Goal: Information Seeking & Learning: Learn about a topic

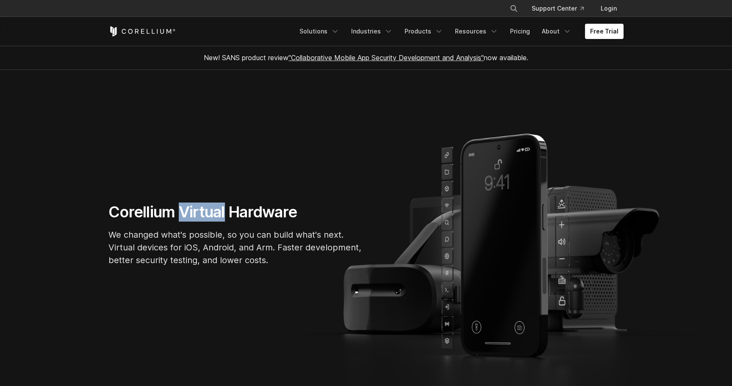
click at [210, 210] on h1 "Corellium Virtual Hardware" at bounding box center [235, 211] width 254 height 19
click at [157, 212] on h1 "Corellium Virtual Hardware" at bounding box center [235, 211] width 254 height 19
click at [194, 213] on h1 "Corellium Virtual Hardware" at bounding box center [235, 211] width 254 height 19
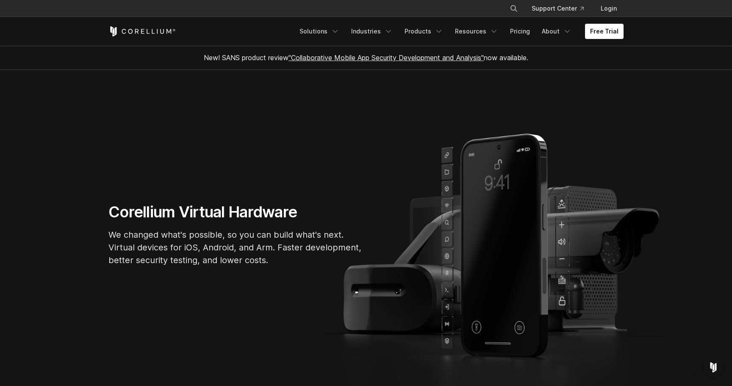
click at [194, 213] on h1 "Corellium Virtual Hardware" at bounding box center [235, 211] width 254 height 19
click at [234, 211] on h1 "Corellium Virtual Hardware" at bounding box center [235, 211] width 254 height 19
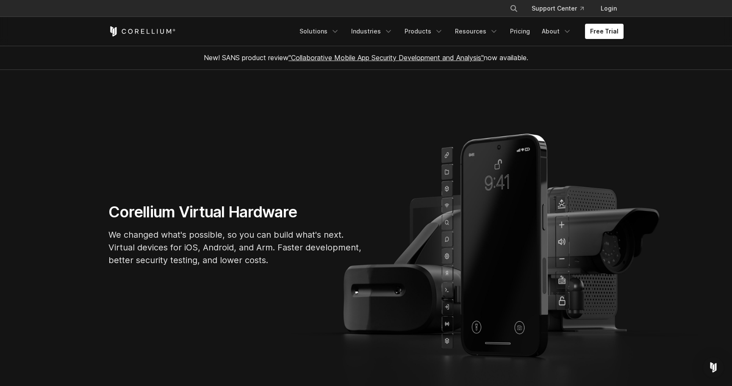
click at [266, 224] on div "Corellium Virtual Hardware We changed what's possible, so you can build what's …" at bounding box center [235, 237] width 271 height 71
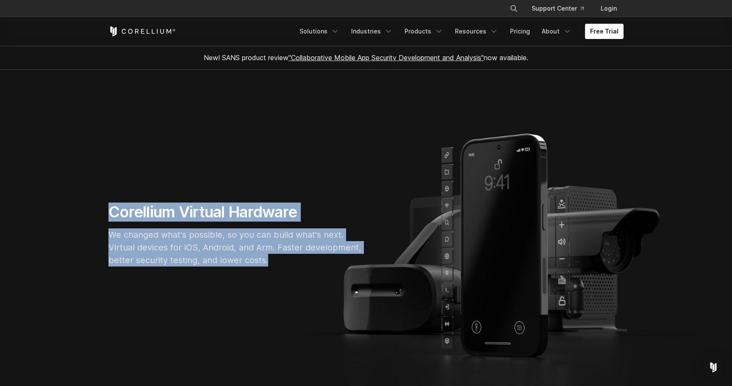
drag, startPoint x: 269, startPoint y: 260, endPoint x: 113, endPoint y: 207, distance: 164.5
click at [113, 207] on div "Corellium Virtual Hardware We changed what's possible, so you can build what's …" at bounding box center [235, 237] width 271 height 71
click at [135, 215] on h1 "Corellium Virtual Hardware" at bounding box center [235, 211] width 254 height 19
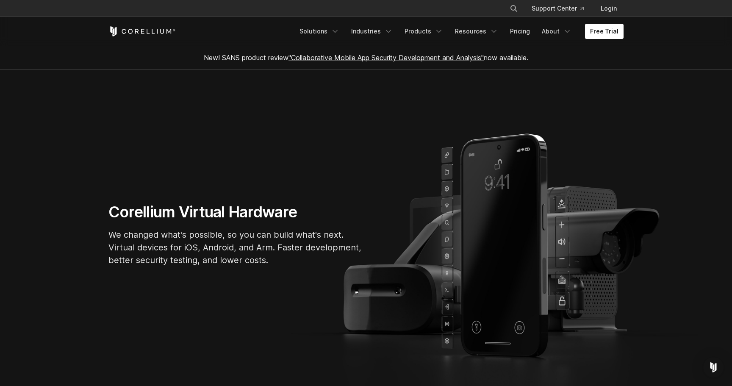
click at [135, 215] on h1 "Corellium Virtual Hardware" at bounding box center [235, 211] width 254 height 19
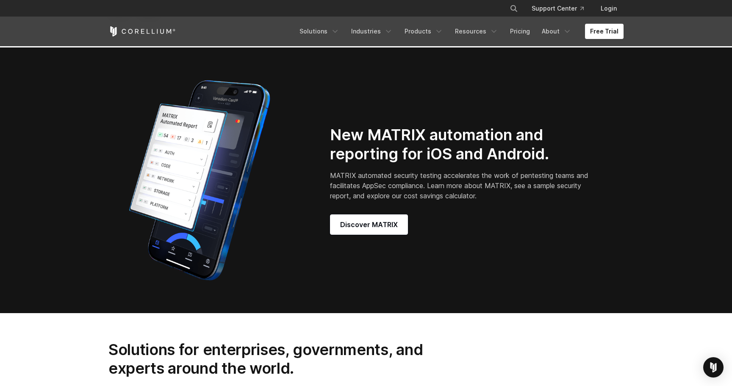
scroll to position [720, 0]
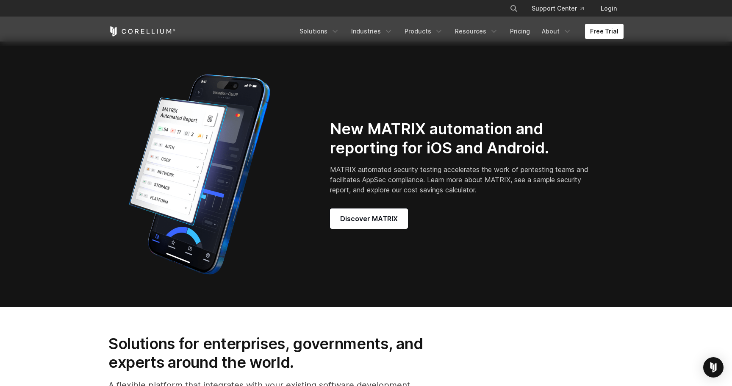
click at [483, 168] on div "New MATRIX automation and reporting for iOS and Android. MATRIX automated secur…" at bounding box center [471, 173] width 282 height 109
click at [486, 168] on div "New MATRIX automation and reporting for iOS and Android. MATRIX automated secur…" at bounding box center [471, 173] width 282 height 109
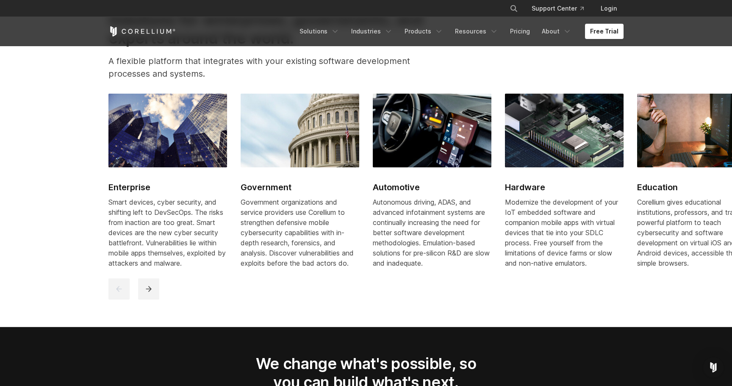
scroll to position [1019, 0]
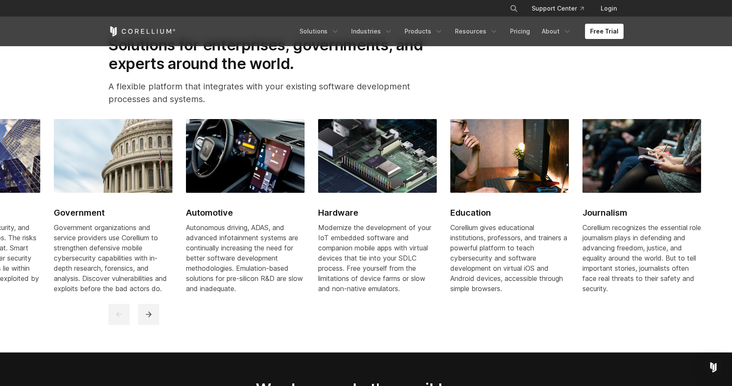
drag, startPoint x: 552, startPoint y: 204, endPoint x: 350, endPoint y: 211, distance: 202.5
click at [353, 210] on link "Hardware Modernize the development of your IoT embedded software and companion …" at bounding box center [377, 211] width 119 height 185
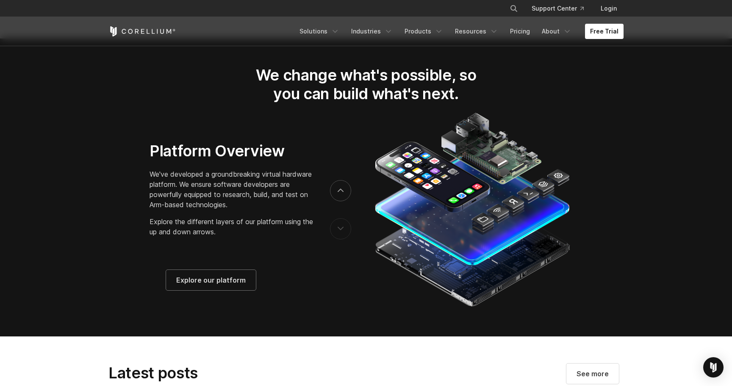
scroll to position [1335, 0]
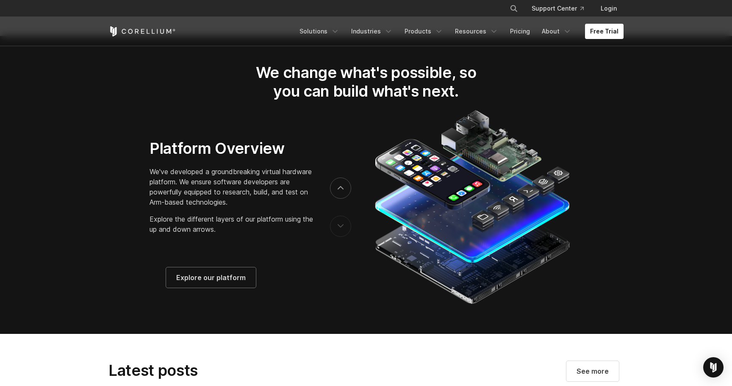
click at [345, 67] on section "We change what's possible, so you can build what's next." at bounding box center [366, 185] width 732 height 298
click at [313, 76] on h2 "We change what's possible, so you can build what's next." at bounding box center [365, 82] width 249 height 38
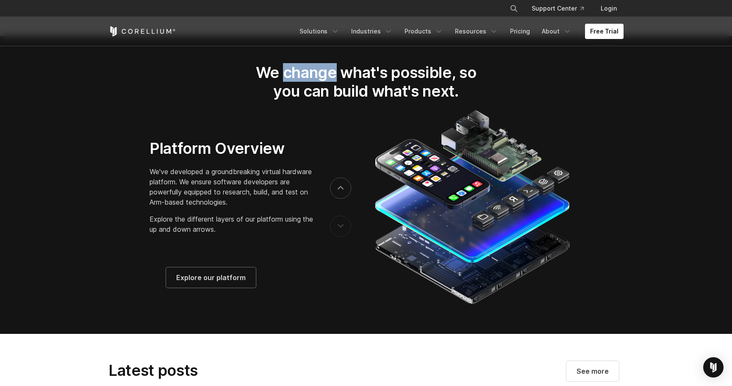
click at [313, 76] on h2 "We change what's possible, so you can build what's next." at bounding box center [365, 82] width 249 height 38
click at [345, 77] on h2 "We change what's possible, so you can build what's next." at bounding box center [365, 82] width 249 height 38
click at [384, 82] on h2 "We change what's possible, so you can build what's next." at bounding box center [365, 82] width 249 height 38
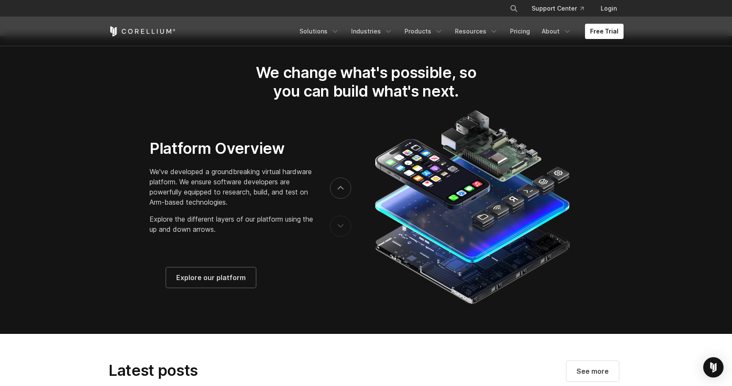
click at [404, 89] on h2 "We change what's possible, so you can build what's next." at bounding box center [365, 82] width 249 height 38
click at [430, 89] on h2 "We change what's possible, so you can build what's next." at bounding box center [365, 82] width 249 height 38
click at [371, 79] on h2 "We change what's possible, so you can build what's next." at bounding box center [365, 82] width 249 height 38
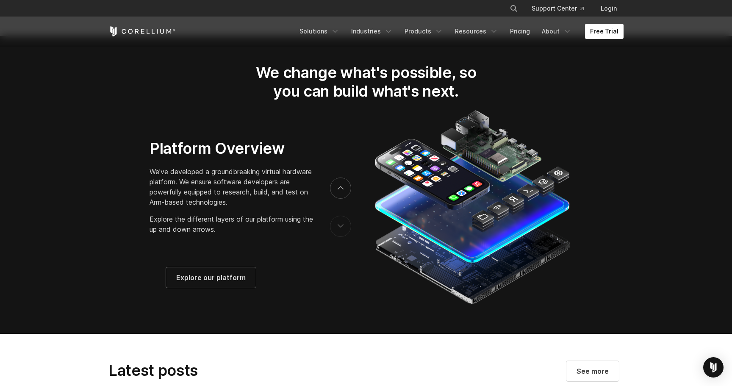
click at [373, 87] on h2 "We change what's possible, so you can build what's next." at bounding box center [365, 82] width 249 height 38
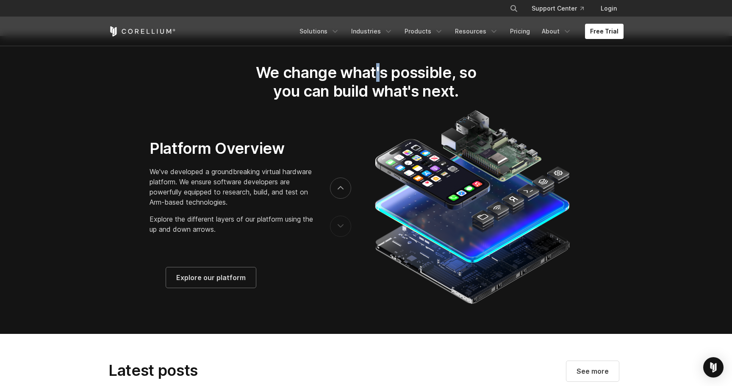
click at [373, 87] on h2 "We change what's possible, so you can build what's next." at bounding box center [365, 82] width 249 height 38
click at [431, 98] on h2 "We change what's possible, so you can build what's next." at bounding box center [365, 82] width 249 height 38
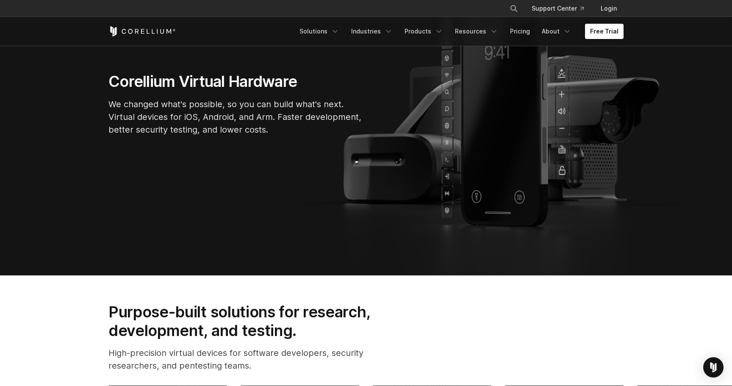
scroll to position [0, 0]
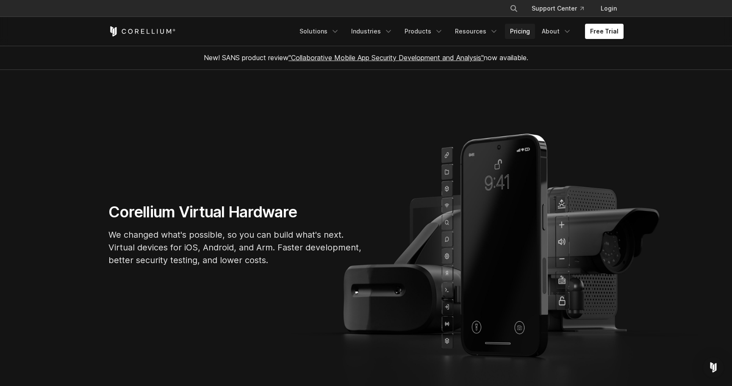
click at [526, 31] on link "Pricing" at bounding box center [520, 31] width 30 height 15
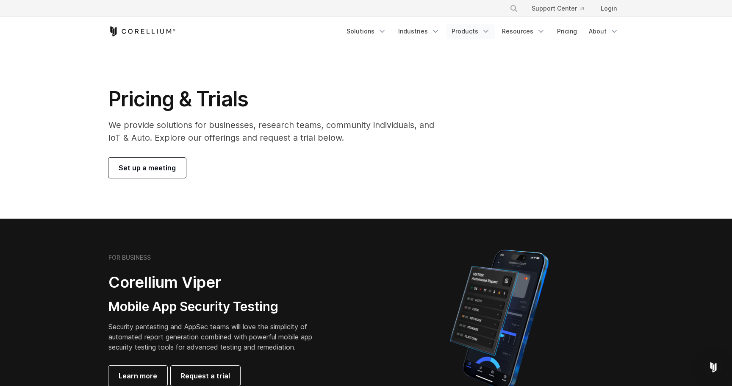
click at [463, 31] on link "Products" at bounding box center [470, 31] width 49 height 15
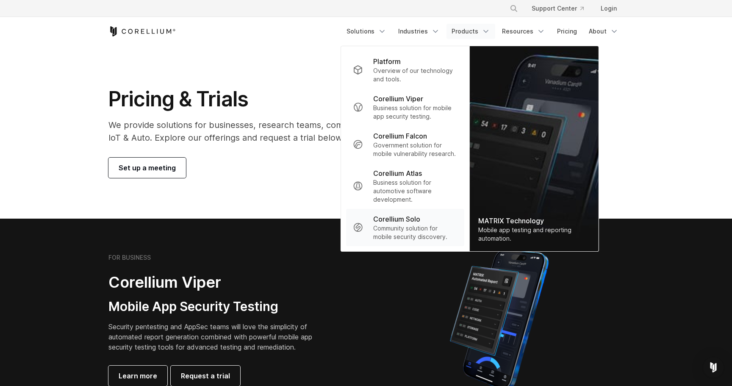
click at [422, 230] on p "Community solution for mobile security discovery." at bounding box center [415, 232] width 84 height 17
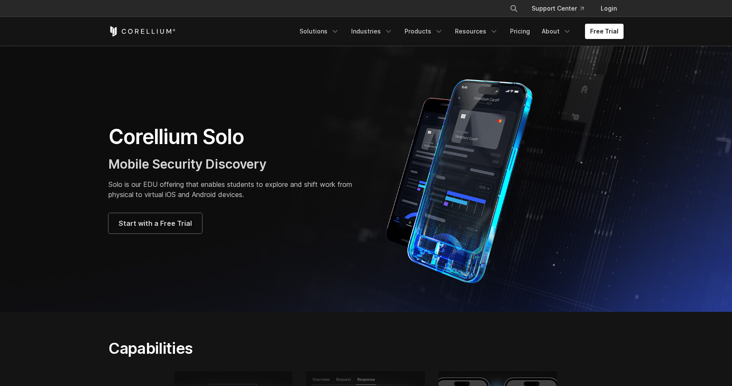
click at [224, 173] on div "Corellium Solo Mobile Security Discovery Solo is our EDU offering that enables …" at bounding box center [232, 178] width 249 height 109
click at [216, 185] on p "Solo is our EDU offering that enables students to explore and shift work from p…" at bounding box center [232, 189] width 249 height 20
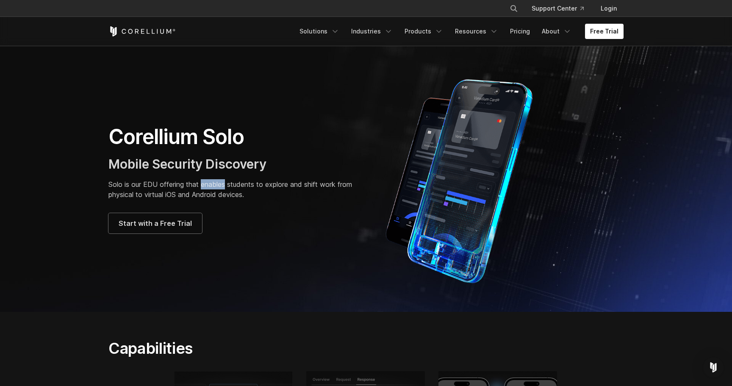
click at [216, 185] on p "Solo is our EDU offering that enables students to explore and shift work from p…" at bounding box center [232, 189] width 249 height 20
click at [258, 187] on p "Solo is our EDU offering that enables students to explore and shift work from p…" at bounding box center [232, 189] width 249 height 20
click at [199, 150] on div "Corellium Solo Mobile Security Discovery Solo is our EDU offering that enables …" at bounding box center [232, 178] width 249 height 109
click at [199, 151] on div "Corellium Solo Mobile Security Discovery Solo is our EDU offering that enables …" at bounding box center [232, 178] width 249 height 109
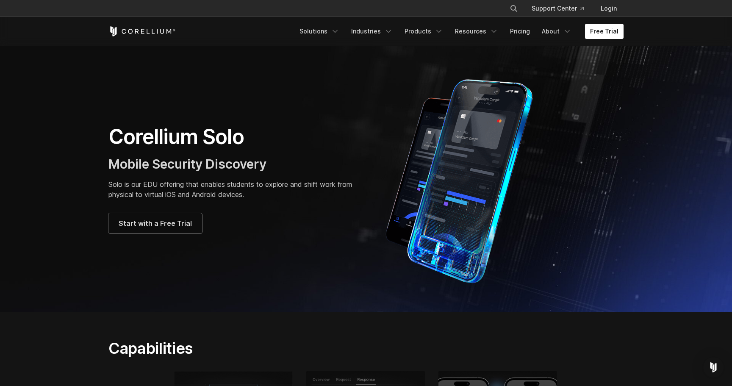
click at [178, 143] on h1 "Corellium Solo" at bounding box center [232, 136] width 249 height 25
click at [198, 141] on h1 "Corellium Solo" at bounding box center [232, 136] width 249 height 25
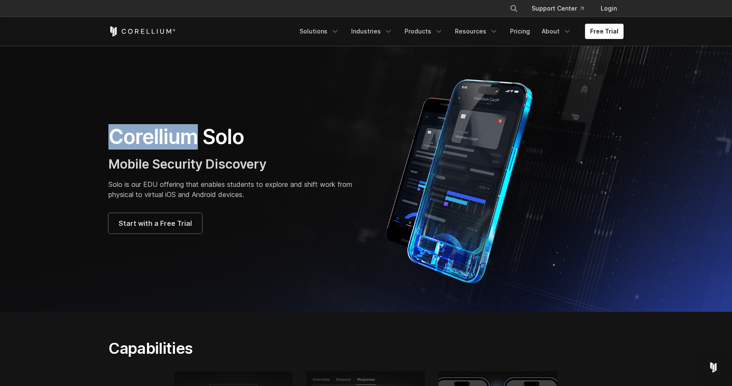
click at [160, 143] on h1 "Corellium Solo" at bounding box center [232, 136] width 249 height 25
click at [139, 138] on h1 "Corellium Solo" at bounding box center [232, 136] width 249 height 25
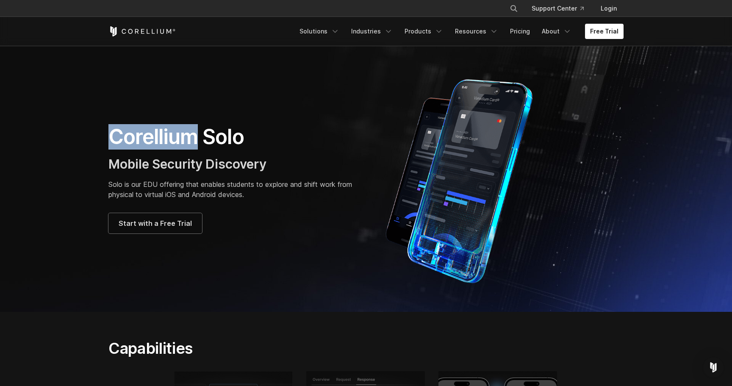
click at [139, 138] on h1 "Corellium Solo" at bounding box center [232, 136] width 249 height 25
click at [157, 138] on h1 "Corellium Solo" at bounding box center [232, 136] width 249 height 25
click at [184, 140] on h1 "Corellium Solo" at bounding box center [232, 136] width 249 height 25
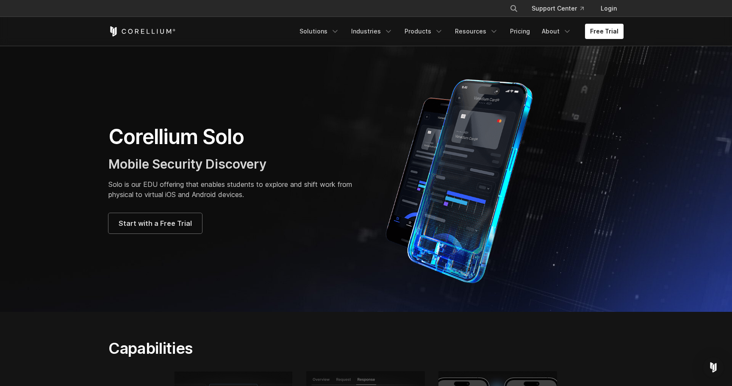
click at [184, 140] on h1 "Corellium Solo" at bounding box center [232, 136] width 249 height 25
click at [224, 139] on h1 "Corellium Solo" at bounding box center [232, 136] width 249 height 25
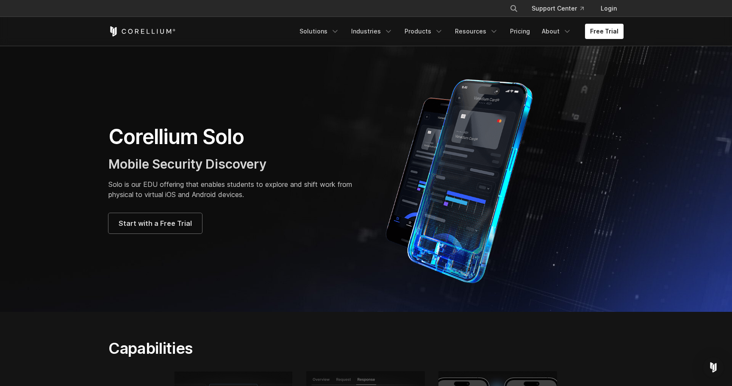
click at [224, 139] on h1 "Corellium Solo" at bounding box center [232, 136] width 249 height 25
click at [212, 157] on span "Mobile Security Discovery" at bounding box center [187, 163] width 158 height 15
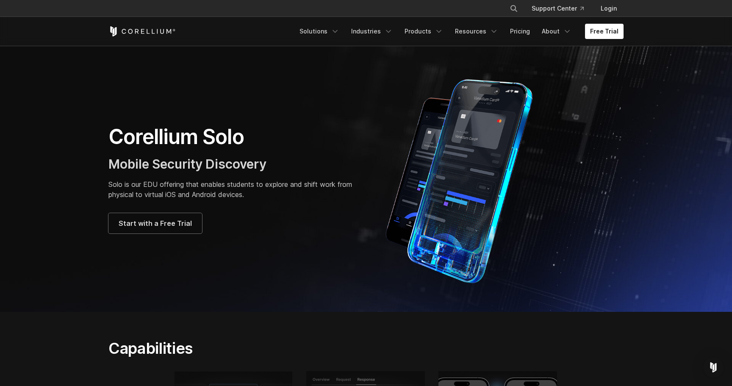
click at [212, 157] on span "Mobile Security Discovery" at bounding box center [187, 163] width 158 height 15
click at [207, 180] on p "Solo is our EDU offering that enables students to explore and shift work from p…" at bounding box center [232, 189] width 249 height 20
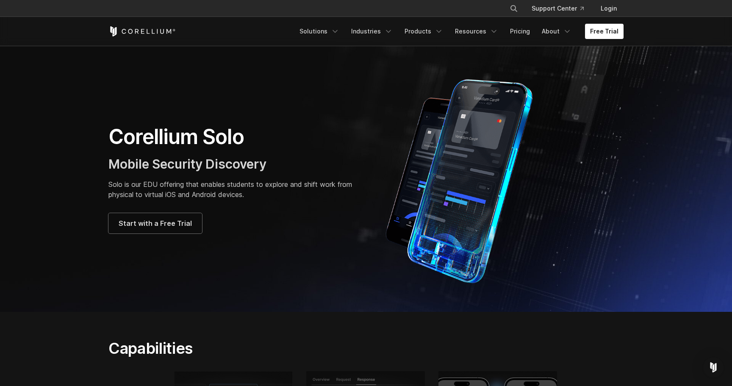
click at [234, 181] on p "Solo is our EDU offering that enables students to explore and shift work from p…" at bounding box center [232, 189] width 249 height 20
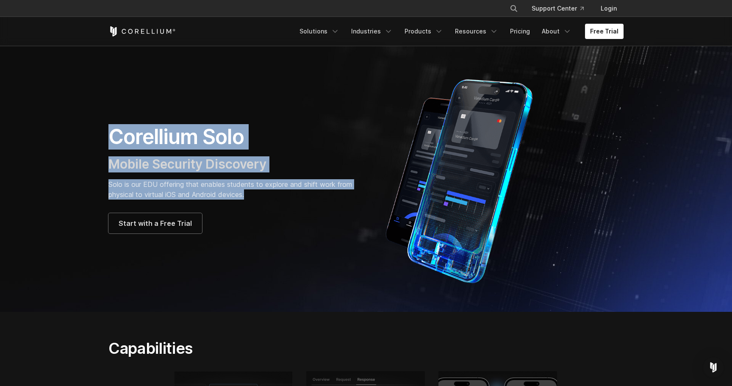
drag, startPoint x: 248, startPoint y: 190, endPoint x: 90, endPoint y: 122, distance: 172.2
click at [90, 122] on section "Corellium Solo Mobile Security Discovery Solo is our EDU offering that enables …" at bounding box center [366, 179] width 732 height 266
click at [220, 131] on h1 "Corellium Solo" at bounding box center [232, 136] width 249 height 25
drag, startPoint x: 262, startPoint y: 198, endPoint x: 112, endPoint y: 138, distance: 162.4
click at [112, 138] on div "Corellium Solo Mobile Security Discovery Solo is our EDU offering that enables …" at bounding box center [232, 178] width 249 height 109
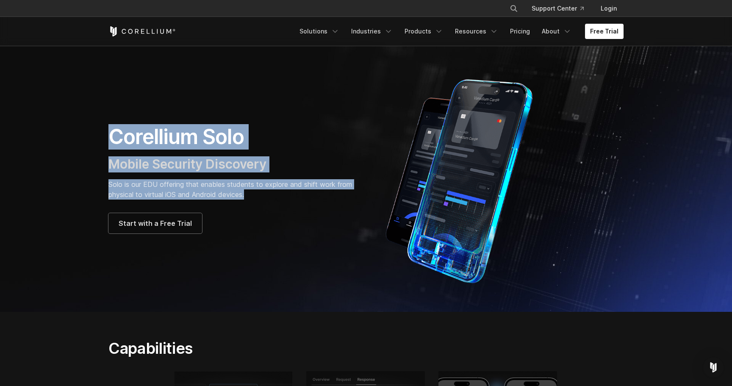
click at [112, 138] on h1 "Corellium Solo" at bounding box center [232, 136] width 249 height 25
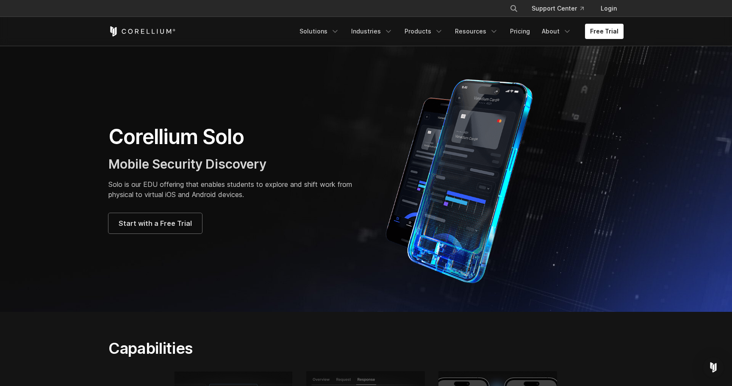
click at [112, 138] on h1 "Corellium Solo" at bounding box center [232, 136] width 249 height 25
click at [147, 142] on h1 "Corellium Solo" at bounding box center [232, 136] width 249 height 25
